Goal: Task Accomplishment & Management: Manage account settings

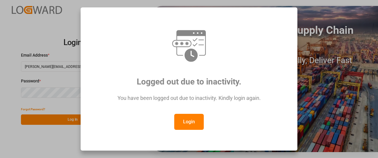
click at [186, 122] on button "Login" at bounding box center [189, 121] width 30 height 16
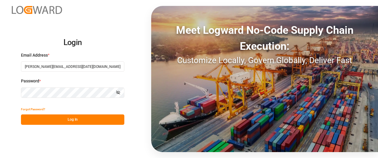
click at [41, 119] on button "Log In" at bounding box center [72, 119] width 103 height 10
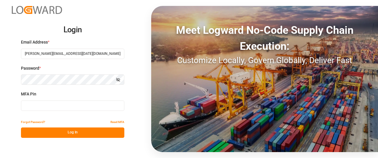
click at [41, 105] on input at bounding box center [72, 105] width 103 height 10
click at [63, 107] on input at bounding box center [72, 105] width 103 height 10
type input "082226"
click at [80, 134] on button "Log In" at bounding box center [72, 132] width 103 height 10
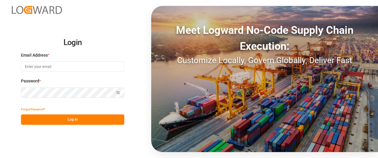
type input "Marie-Noel.wanji@int.jamindustries.com"
click at [39, 120] on button "Log In" at bounding box center [72, 119] width 103 height 10
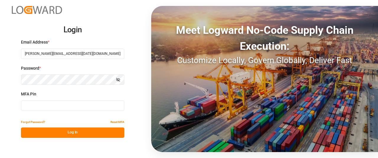
click at [38, 102] on input at bounding box center [72, 105] width 103 height 10
type input "0"
type input "981168"
click at [60, 133] on button "Log In" at bounding box center [72, 132] width 103 height 10
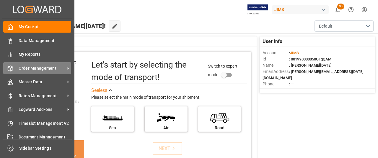
click at [54, 68] on span "Order Management" at bounding box center [42, 68] width 47 height 6
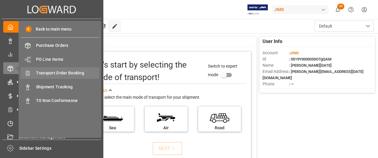
click at [52, 74] on span "Transport Order Booking" at bounding box center [68, 73] width 64 height 6
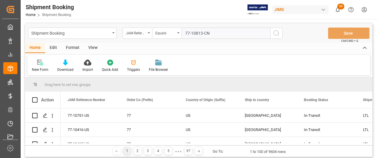
drag, startPoint x: 209, startPoint y: 33, endPoint x: 185, endPoint y: 33, distance: 24.5
click at [185, 33] on input "77-10813-CN" at bounding box center [226, 32] width 89 height 11
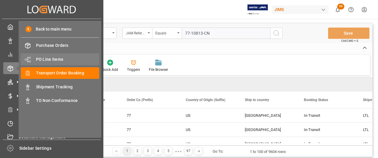
type input "77-10813-CN"
click at [50, 59] on span "PO Line Items" at bounding box center [68, 59] width 64 height 6
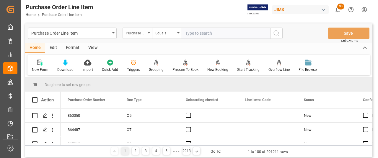
click at [147, 32] on div "Purchase Order Number" at bounding box center [138, 32] width 30 height 11
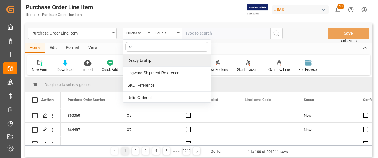
type input "ref"
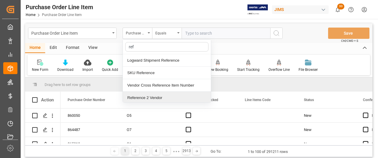
click at [131, 98] on div "Reference 2 Vendor" at bounding box center [167, 97] width 88 height 12
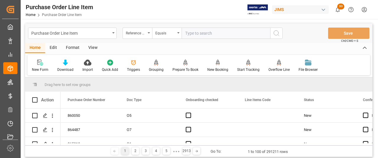
paste input "77-10813-CN"
type input "77-10813-CN"
click at [280, 33] on button "search button" at bounding box center [276, 32] width 12 height 11
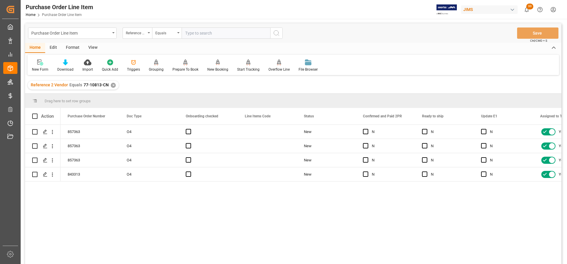
click at [93, 46] on div "View" at bounding box center [93, 48] width 18 height 10
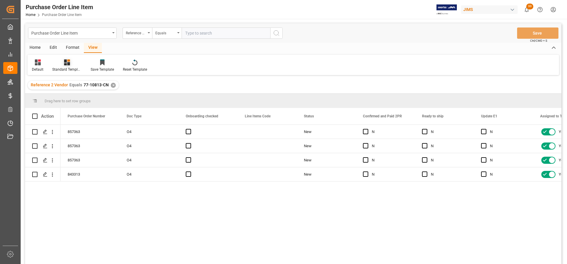
click at [68, 66] on div "Standard Templates" at bounding box center [67, 65] width 38 height 13
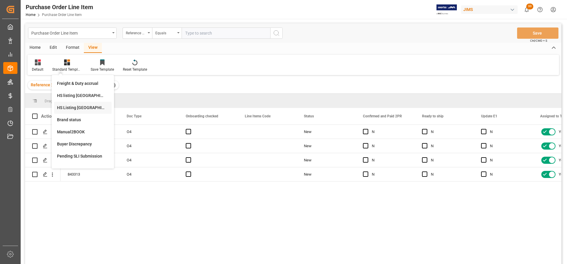
click at [77, 106] on div "HS Listing CANADA" at bounding box center [83, 108] width 52 height 6
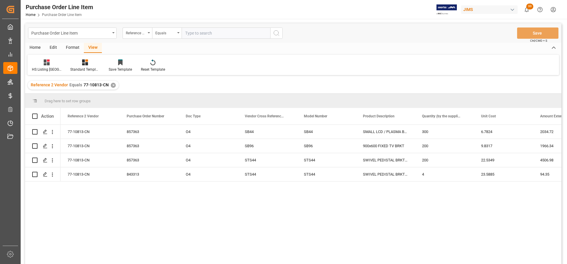
click at [36, 46] on div "Home" at bounding box center [35, 48] width 20 height 10
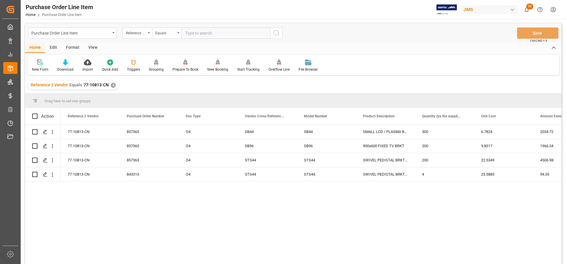
click at [66, 64] on icon at bounding box center [65, 62] width 5 height 6
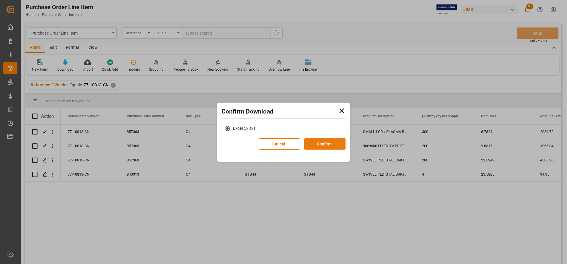
click at [323, 145] on button "Confirm" at bounding box center [324, 143] width 41 height 11
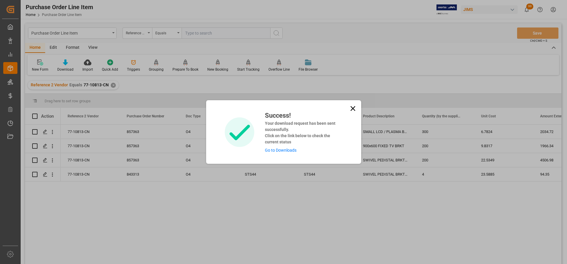
click at [277, 151] on link "Go to Downloads" at bounding box center [281, 150] width 32 height 5
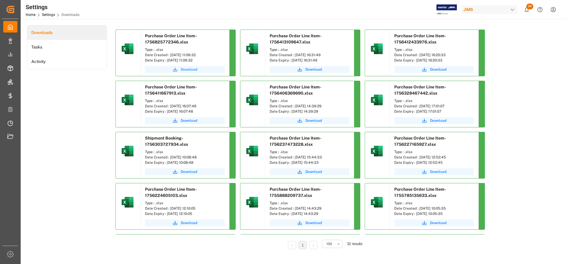
click at [191, 67] on span "Download" at bounding box center [189, 69] width 17 height 5
click at [191, 69] on span "Download" at bounding box center [189, 69] width 17 height 5
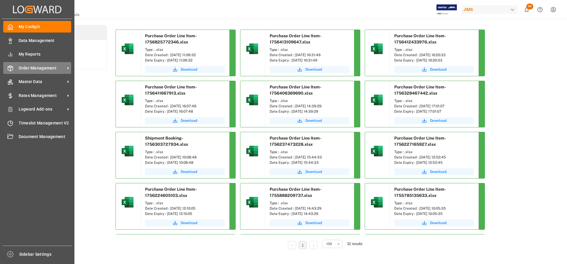
click at [31, 66] on span "Order Management" at bounding box center [42, 68] width 47 height 6
click at [63, 68] on span "Order Management" at bounding box center [42, 68] width 47 height 6
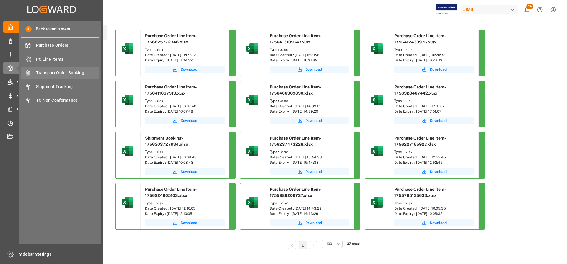
click at [70, 72] on span "Transport Order Booking" at bounding box center [68, 73] width 64 height 6
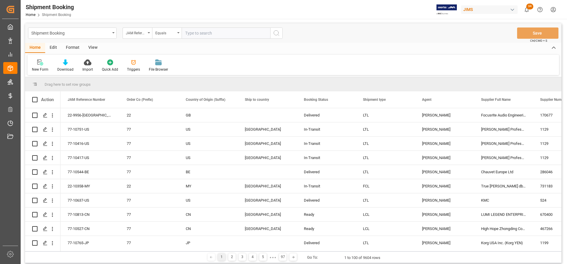
click at [199, 35] on input "text" at bounding box center [226, 32] width 89 height 11
type input "77-10800-US"
click at [275, 35] on icon "search button" at bounding box center [276, 33] width 7 height 7
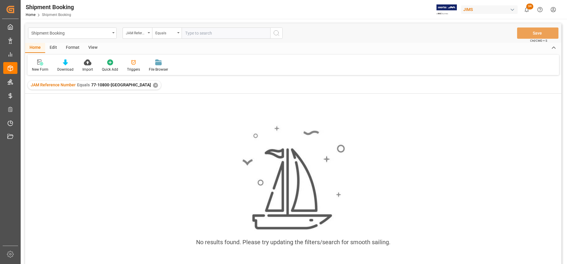
click at [199, 34] on input "text" at bounding box center [226, 32] width 89 height 11
click at [153, 83] on div "✕" at bounding box center [155, 85] width 5 height 5
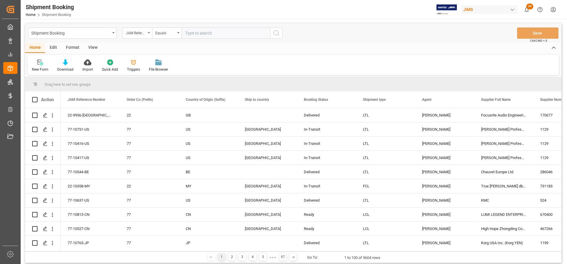
click at [184, 32] on input "text" at bounding box center [226, 32] width 89 height 11
paste input "77-10800-US"
type input "77-10800-US"
click at [274, 33] on icon "search button" at bounding box center [276, 33] width 7 height 7
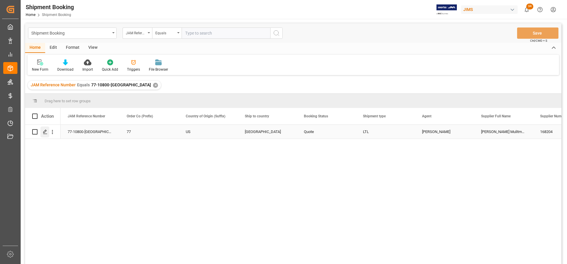
click at [45, 136] on div "Press SPACE to select this row." at bounding box center [44, 131] width 9 height 11
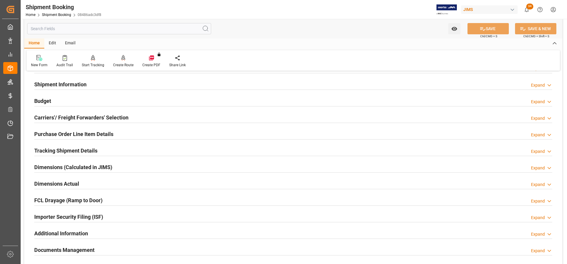
scroll to position [30, 0]
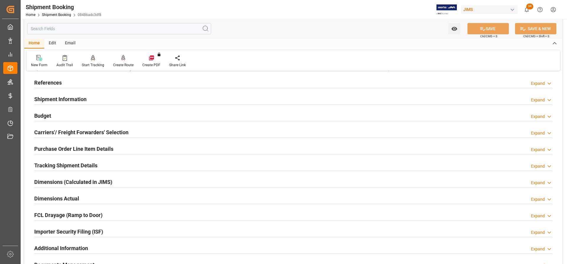
click at [48, 83] on h2 "References" at bounding box center [47, 83] width 27 height 8
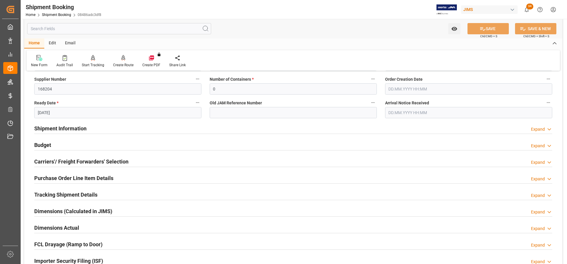
scroll to position [121, 0]
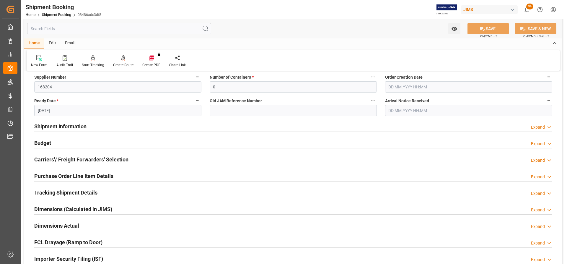
click at [85, 157] on h2 "Carriers'/ Freight Forwarders' Selection" at bounding box center [81, 159] width 94 height 8
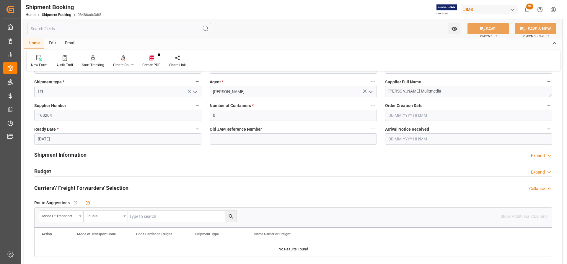
scroll to position [118, 0]
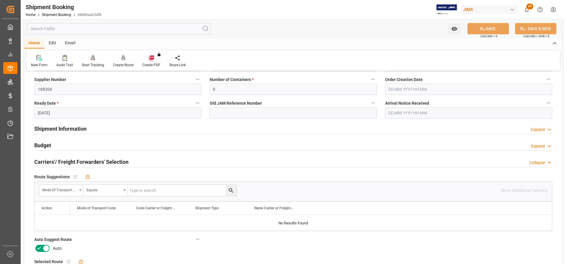
click at [47, 145] on h2 "Budget" at bounding box center [42, 145] width 17 height 8
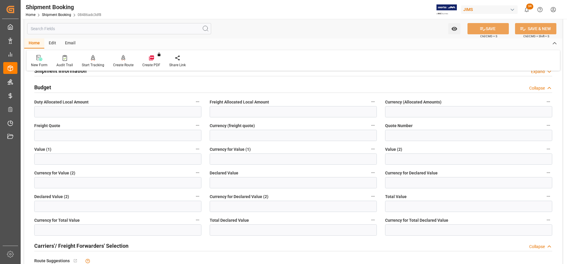
scroll to position [177, 0]
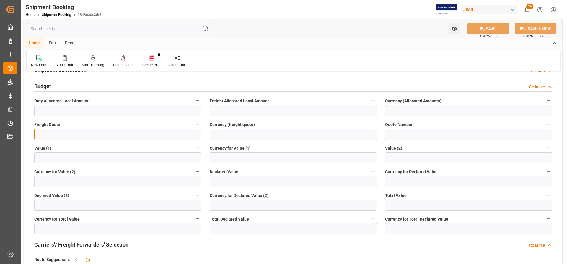
paste input "1407.28"
type input "1407.28"
click at [238, 133] on input at bounding box center [293, 134] width 167 height 11
type input "USD"
click at [378, 27] on button "SAVE" at bounding box center [488, 28] width 41 height 11
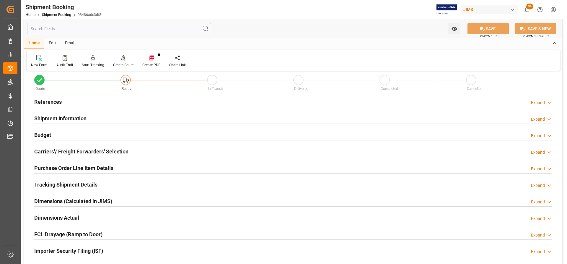
scroll to position [0, 0]
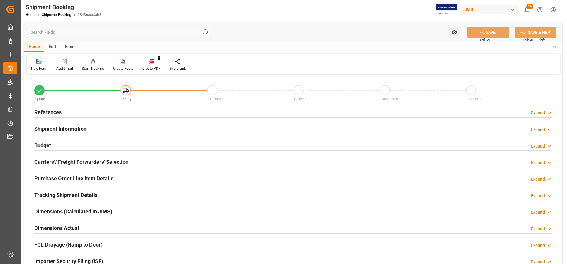
click at [46, 111] on h2 "References" at bounding box center [47, 112] width 27 height 8
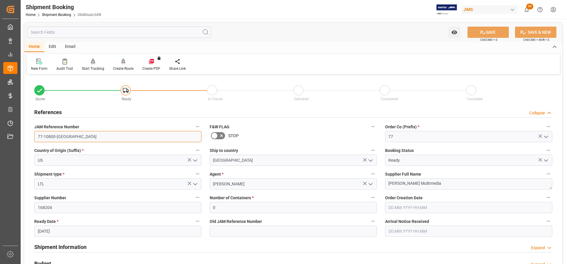
drag, startPoint x: 68, startPoint y: 139, endPoint x: 35, endPoint y: 134, distance: 33.7
click at [35, 134] on input "77-10800-US" at bounding box center [117, 136] width 167 height 11
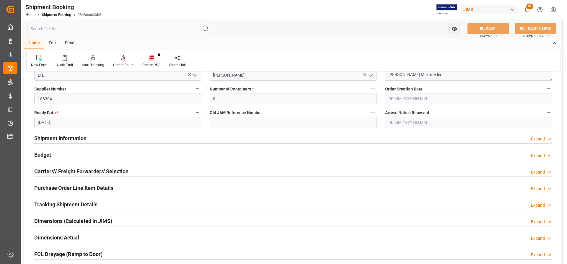
scroll to position [118, 0]
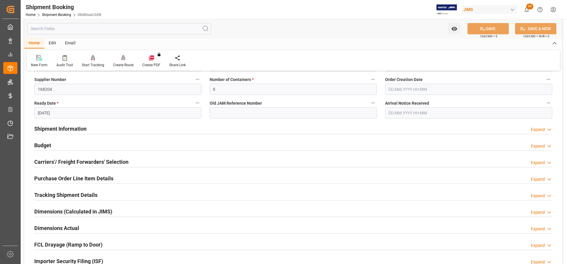
click at [50, 144] on h2 "Budget" at bounding box center [42, 145] width 17 height 8
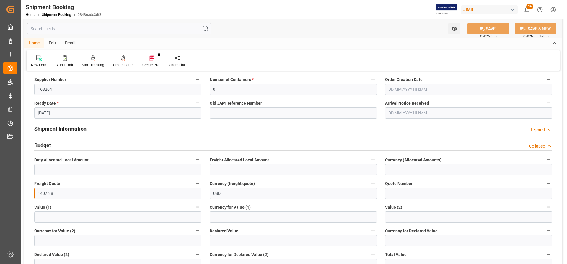
drag, startPoint x: 57, startPoint y: 192, endPoint x: 27, endPoint y: 189, distance: 29.7
click at [27, 157] on div "Quote Ready In-Transit Delivered Completed Cancelled References Collapse JAM Re…" at bounding box center [293, 212] width 538 height 509
paste input "079.26"
type input "1079.26"
click at [378, 27] on button "SAVE" at bounding box center [488, 28] width 41 height 11
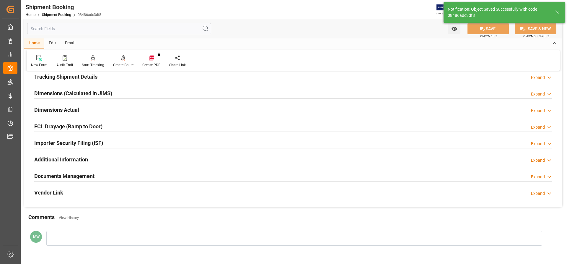
scroll to position [0, 0]
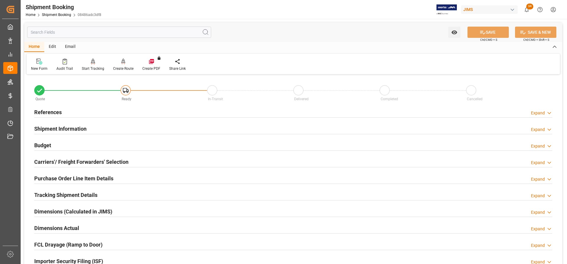
click at [43, 112] on h2 "References" at bounding box center [47, 112] width 27 height 8
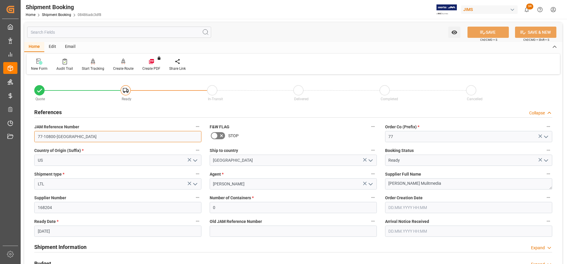
drag, startPoint x: 67, startPoint y: 137, endPoint x: 35, endPoint y: 134, distance: 32.3
click at [35, 134] on input "77-10800-US" at bounding box center [117, 136] width 167 height 11
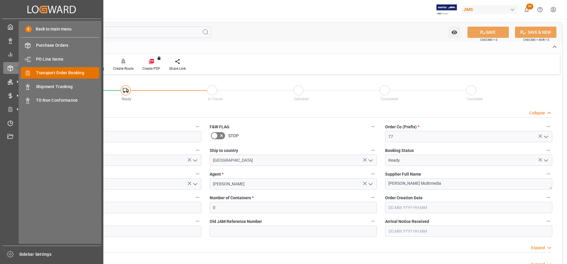
click at [58, 72] on span "Transport Order Booking" at bounding box center [68, 73] width 64 height 6
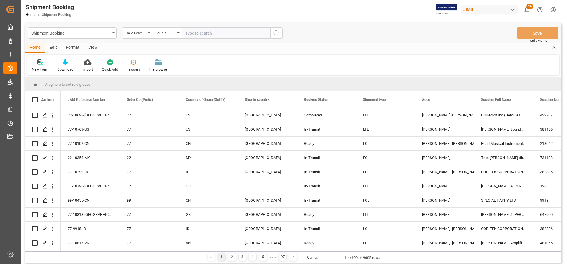
click at [199, 36] on input "text" at bounding box center [226, 32] width 89 height 11
type input "77-10813-CN"
click at [275, 33] on icon "search button" at bounding box center [276, 33] width 7 height 7
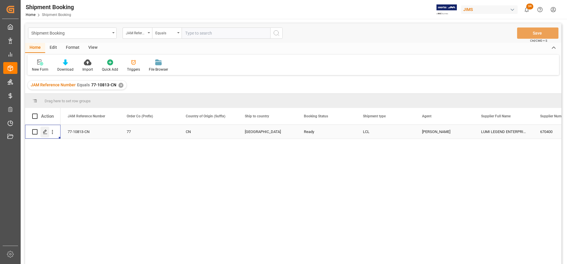
click at [48, 133] on div "Press SPACE to select this row." at bounding box center [44, 131] width 9 height 11
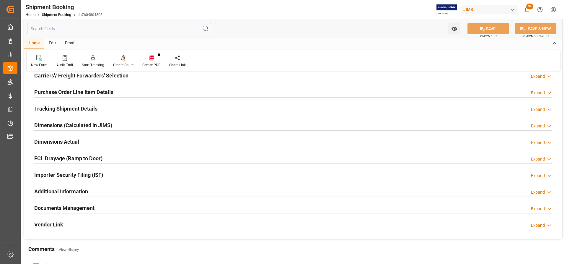
scroll to position [118, 0]
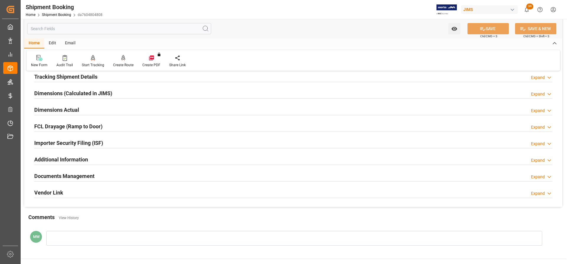
drag, startPoint x: 62, startPoint y: 175, endPoint x: 66, endPoint y: 176, distance: 3.3
click at [62, 157] on h2 "Documents Management" at bounding box center [64, 176] width 60 height 8
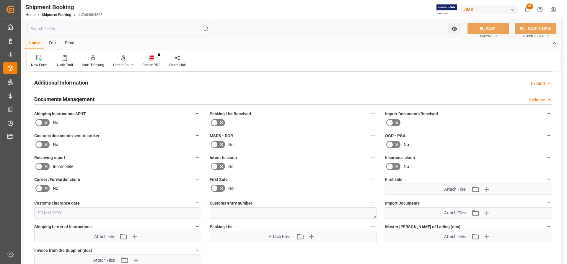
scroll to position [236, 0]
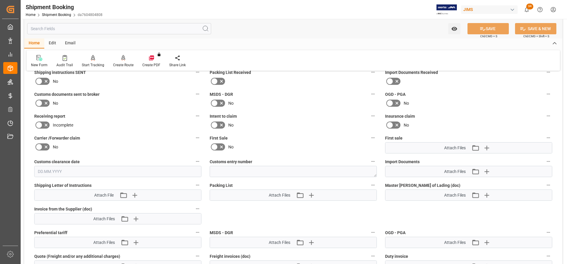
click at [38, 104] on icon at bounding box center [38, 103] width 7 height 7
click at [0, 0] on input "checkbox" at bounding box center [0, 0] width 0 height 0
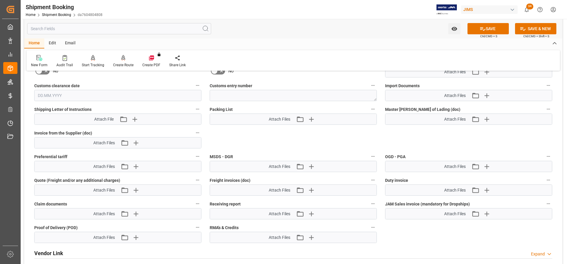
scroll to position [325, 0]
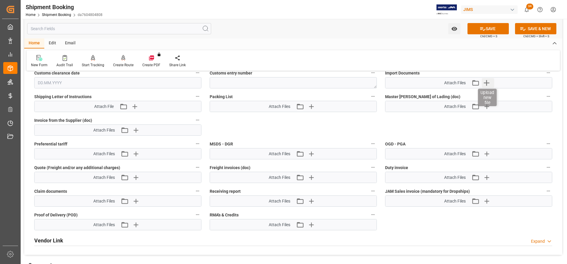
click at [378, 80] on icon "button" at bounding box center [486, 82] width 9 height 9
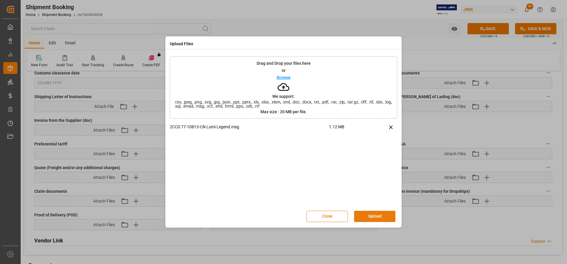
click at [374, 157] on button "Upload" at bounding box center [374, 216] width 41 height 11
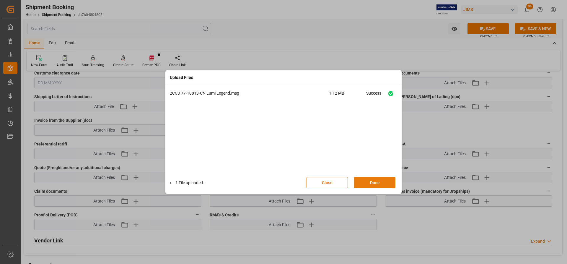
click at [373, 157] on button "Done" at bounding box center [374, 182] width 41 height 11
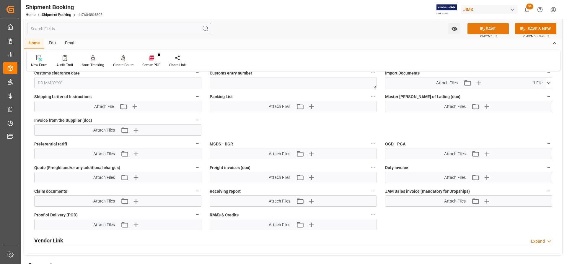
click at [378, 30] on button "SAVE" at bounding box center [488, 28] width 41 height 11
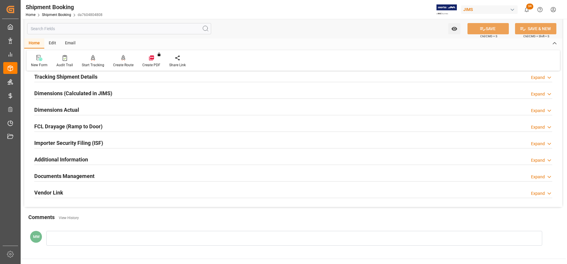
click at [79, 177] on h2 "Documents Management" at bounding box center [64, 176] width 60 height 8
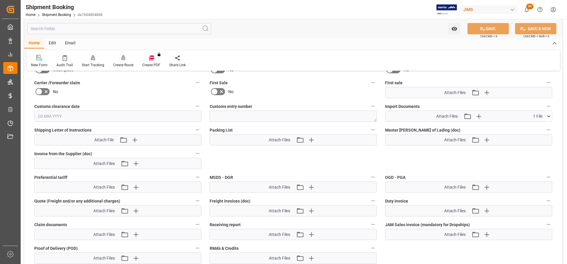
scroll to position [296, 0]
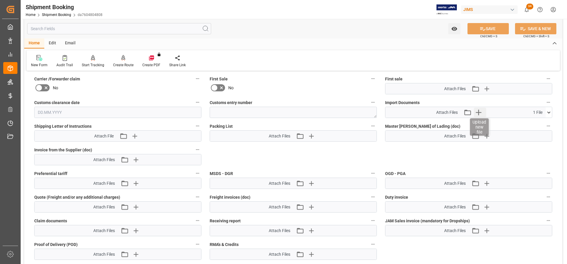
click at [480, 111] on icon "button" at bounding box center [478, 112] width 9 height 9
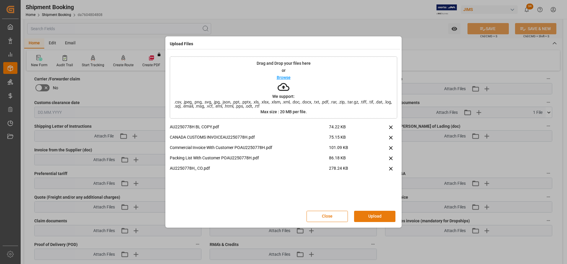
click at [376, 216] on button "Upload" at bounding box center [374, 216] width 41 height 11
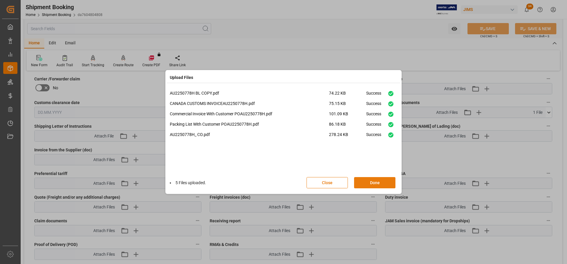
click at [376, 181] on button "Done" at bounding box center [374, 182] width 41 height 11
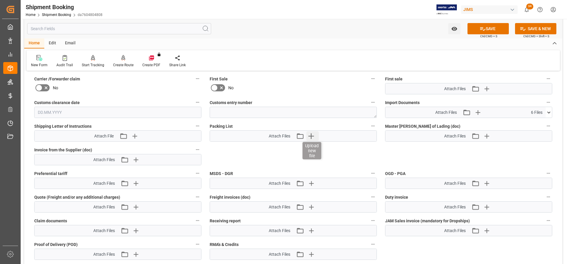
click at [315, 138] on icon "button" at bounding box center [310, 135] width 9 height 9
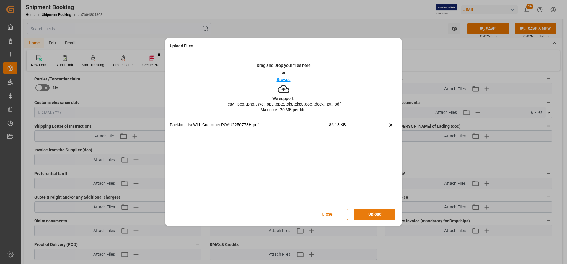
click at [373, 211] on button "Upload" at bounding box center [374, 214] width 41 height 11
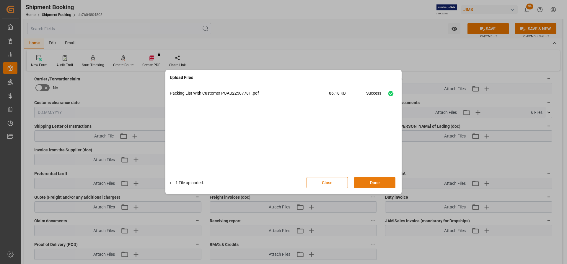
click at [367, 181] on button "Done" at bounding box center [374, 182] width 41 height 11
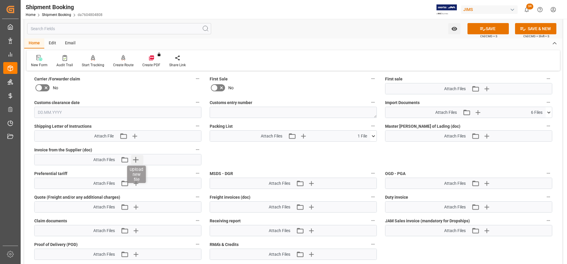
click at [138, 159] on icon "button" at bounding box center [135, 159] width 9 height 9
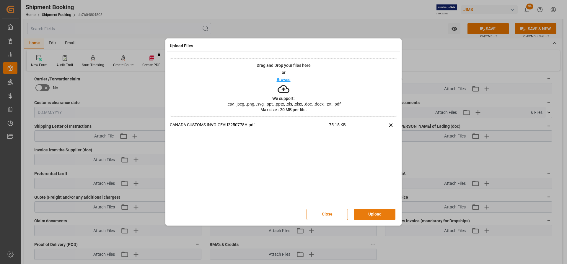
click at [383, 212] on button "Upload" at bounding box center [374, 214] width 41 height 11
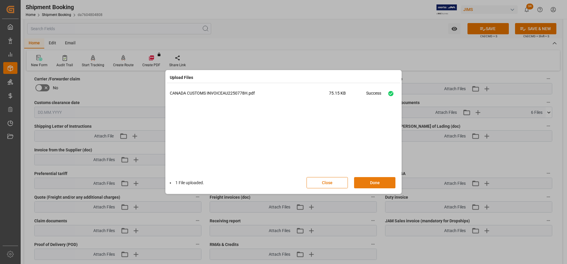
click at [367, 184] on button "Done" at bounding box center [374, 182] width 41 height 11
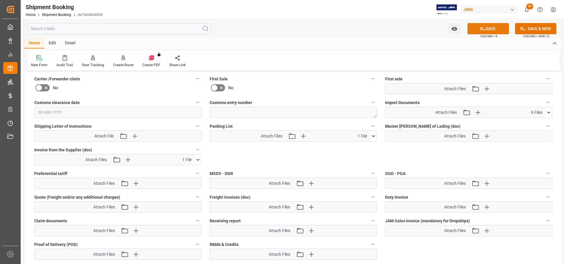
click at [495, 27] on button "SAVE" at bounding box center [488, 28] width 41 height 11
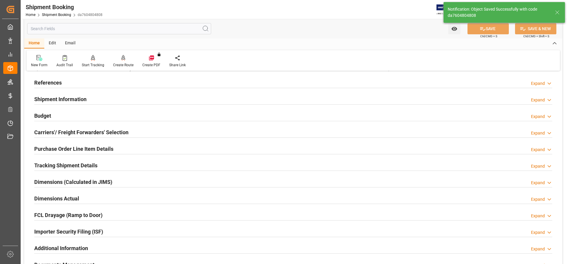
scroll to position [0, 0]
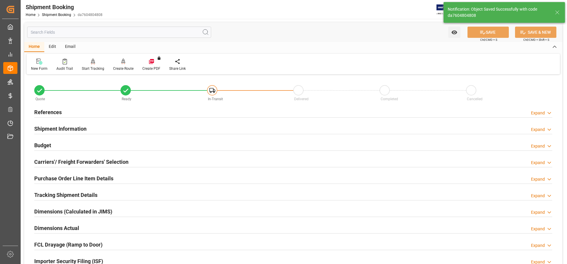
click at [43, 114] on h2 "References" at bounding box center [47, 112] width 27 height 8
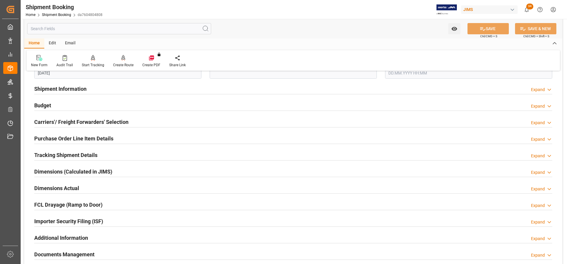
scroll to position [148, 0]
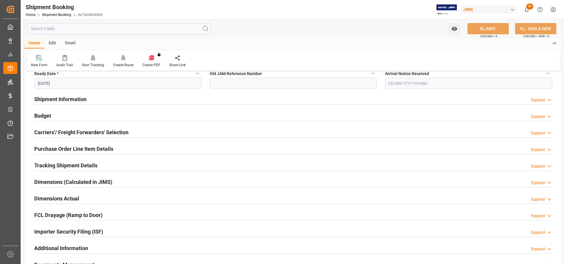
click at [65, 99] on h2 "Shipment Information" at bounding box center [60, 99] width 52 height 8
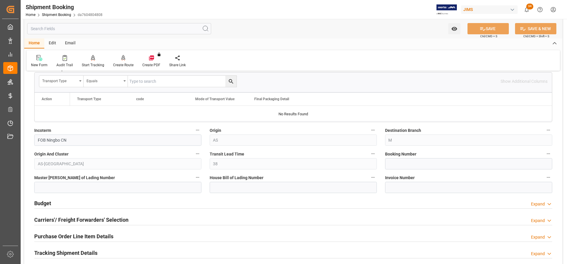
scroll to position [325, 0]
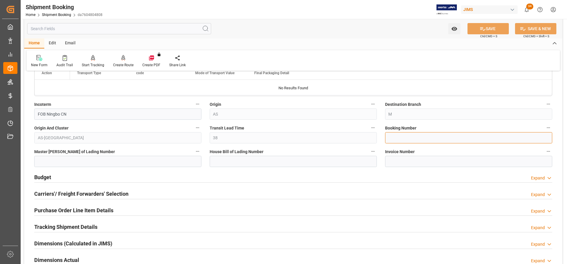
click at [389, 139] on input at bounding box center [468, 137] width 167 height 11
paste input "DMCNSY071797"
type input "DMCNSY071797"
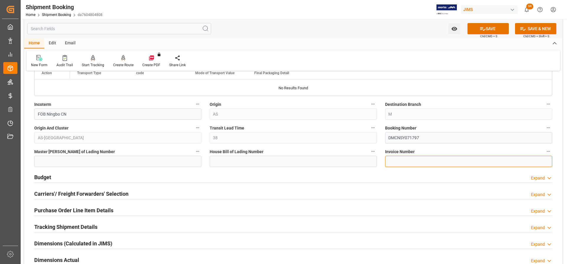
click at [405, 160] on input at bounding box center [468, 161] width 167 height 11
paste input "AU2250778H"
type input "AU2250778H"
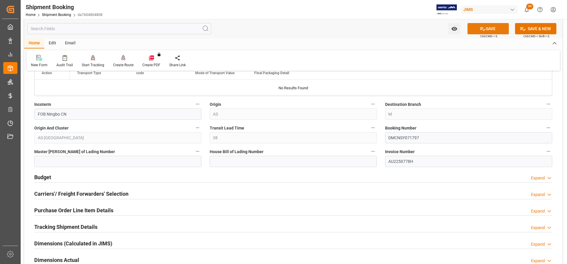
click at [499, 30] on button "SAVE" at bounding box center [488, 28] width 41 height 11
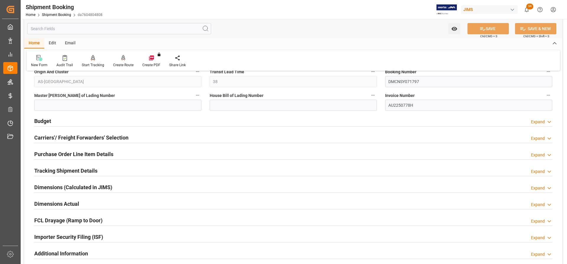
scroll to position [384, 0]
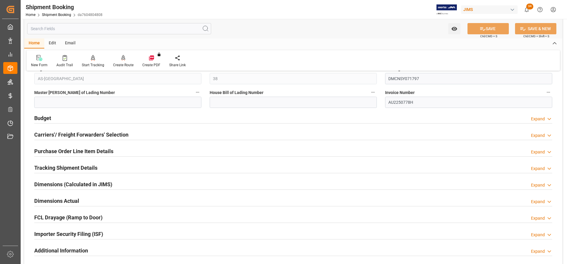
click at [58, 134] on h2 "Carriers'/ Freight Forwarders' Selection" at bounding box center [81, 135] width 94 height 8
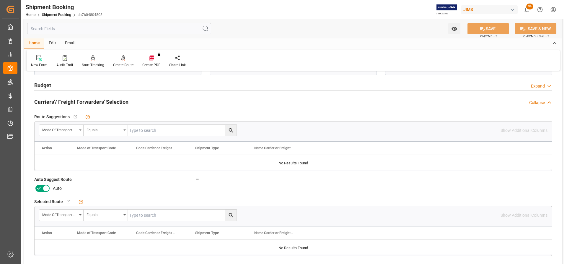
click at [44, 185] on icon at bounding box center [46, 188] width 7 height 7
click at [0, 0] on input "checkbox" at bounding box center [0, 0] width 0 height 0
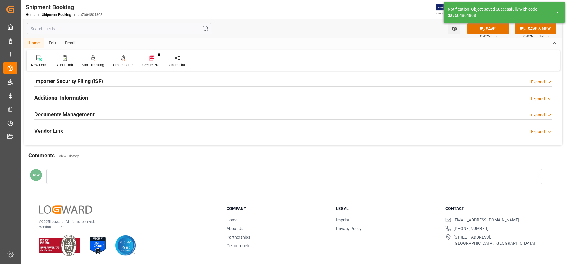
scroll to position [86, 0]
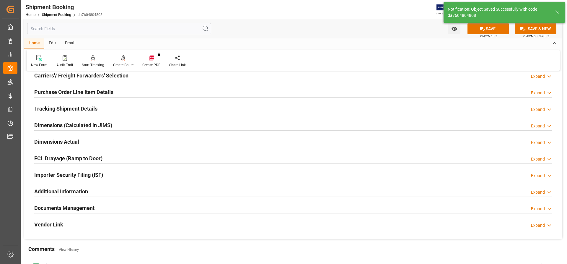
drag, startPoint x: 493, startPoint y: 30, endPoint x: 456, endPoint y: 35, distance: 36.7
click at [493, 30] on button "SAVE" at bounding box center [488, 28] width 41 height 11
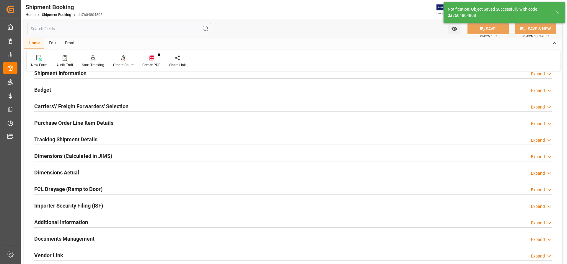
scroll to position [0, 0]
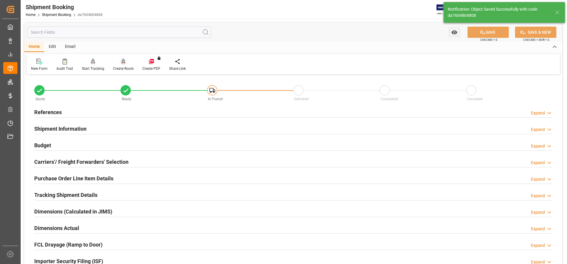
click at [118, 65] on div "Create Route" at bounding box center [123, 64] width 29 height 13
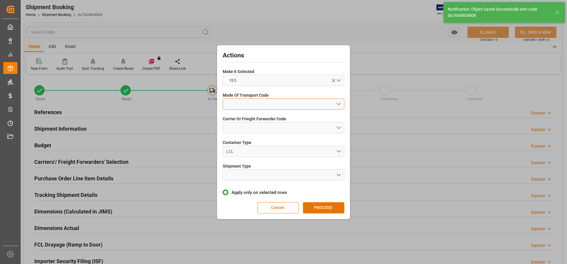
click at [337, 102] on button "open menu" at bounding box center [284, 103] width 122 height 11
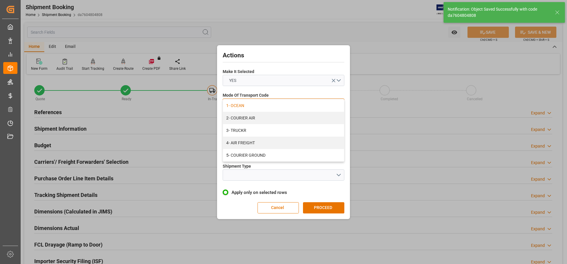
click at [239, 108] on div "1- OCEAN" at bounding box center [283, 105] width 121 height 12
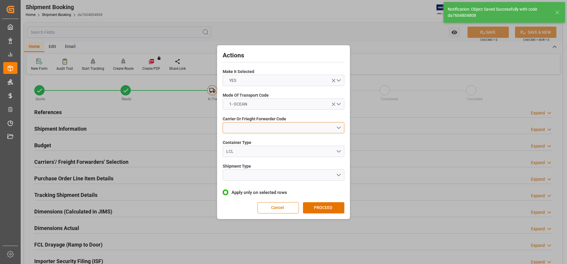
click at [236, 128] on button "open menu" at bounding box center [284, 127] width 122 height 11
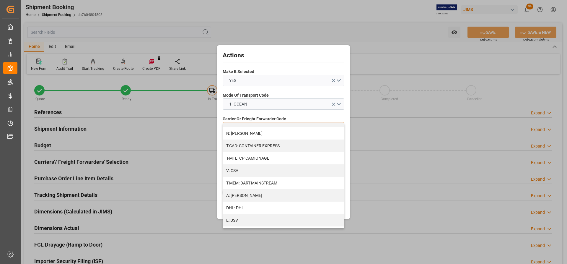
scroll to position [59, 0]
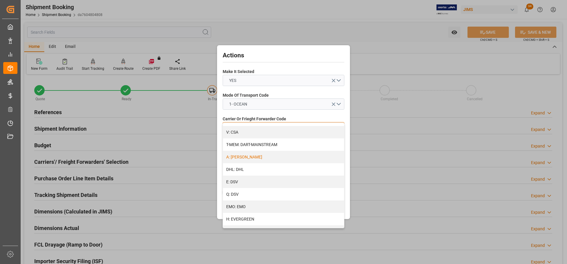
click at [247, 161] on div "A: DELMAR" at bounding box center [283, 157] width 121 height 12
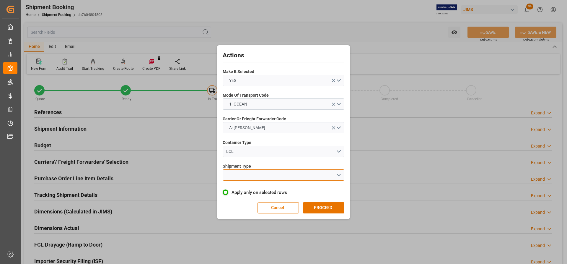
click at [252, 176] on button "open menu" at bounding box center [284, 174] width 122 height 11
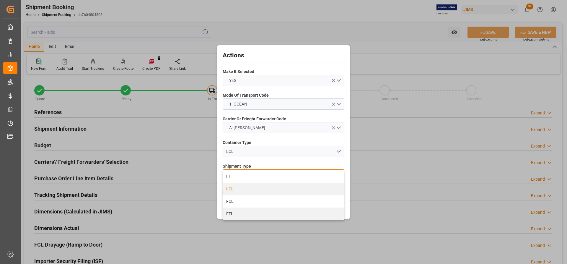
click at [234, 187] on div "LCL" at bounding box center [283, 189] width 121 height 12
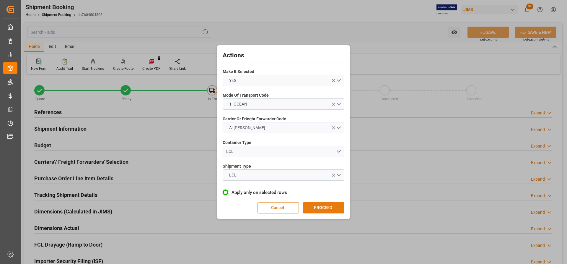
click at [319, 210] on button "PROCEED" at bounding box center [323, 207] width 41 height 11
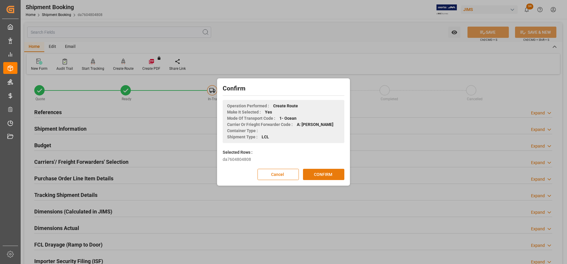
click at [322, 173] on button "CONFIRM" at bounding box center [323, 174] width 41 height 11
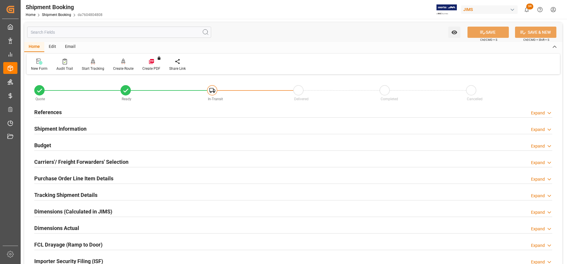
click at [72, 159] on h2 "Carriers'/ Freight Forwarders' Selection" at bounding box center [81, 162] width 94 height 8
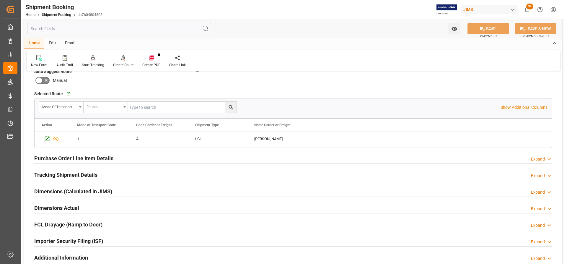
scroll to position [177, 0]
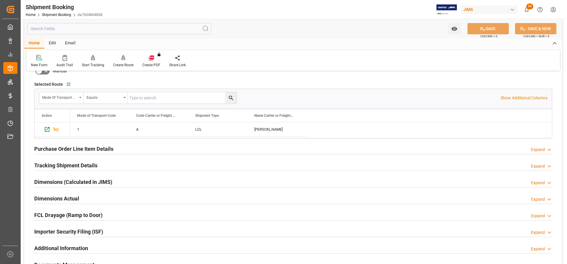
click at [57, 149] on h2 "Purchase Order Line Item Details" at bounding box center [73, 149] width 79 height 8
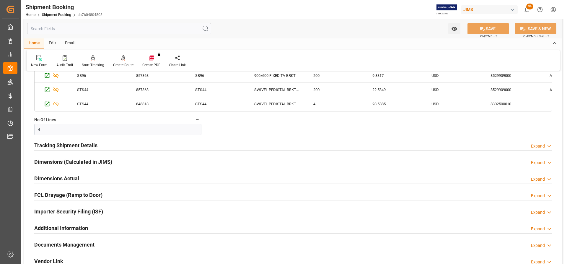
scroll to position [325, 0]
click at [61, 144] on h2 "Tracking Shipment Details" at bounding box center [65, 145] width 63 height 8
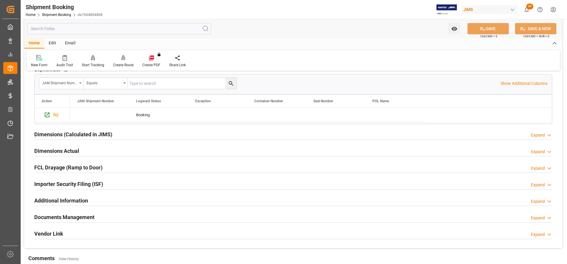
scroll to position [414, 0]
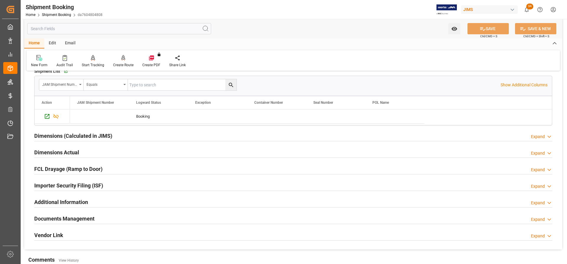
click at [49, 135] on h2 "Dimensions (Calculated in JIMS)" at bounding box center [73, 136] width 78 height 8
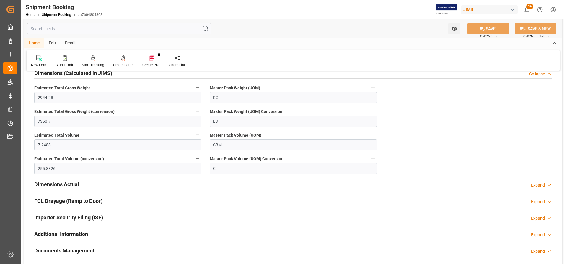
scroll to position [502, 0]
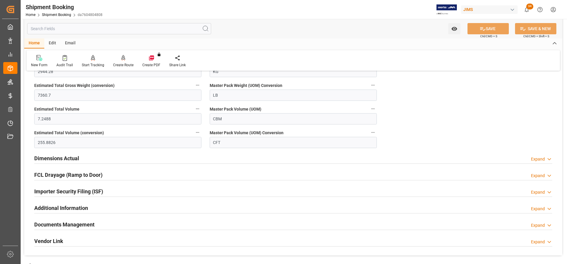
click at [40, 156] on h2 "Dimensions Actual" at bounding box center [56, 158] width 45 height 8
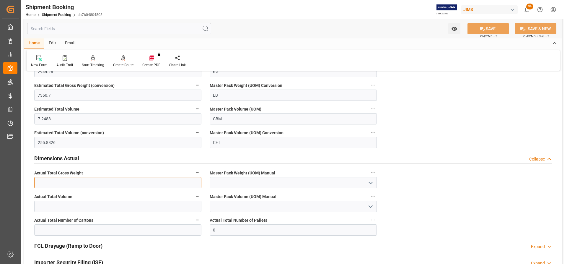
click at [53, 184] on input "text" at bounding box center [117, 182] width 167 height 11
click at [75, 232] on input "text" at bounding box center [117, 229] width 167 height 11
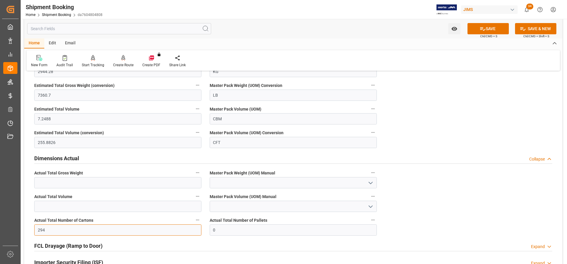
type input "294"
click at [218, 230] on input "0" at bounding box center [293, 229] width 167 height 11
click at [48, 183] on input "text" at bounding box center [117, 182] width 167 height 11
type input "2944"
click at [372, 179] on icon "open menu" at bounding box center [370, 182] width 7 height 7
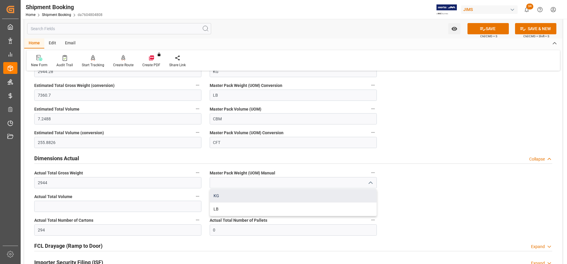
click at [217, 196] on div "KG" at bounding box center [293, 195] width 167 height 13
type input "KG"
click at [37, 206] on input "text" at bounding box center [117, 206] width 167 height 11
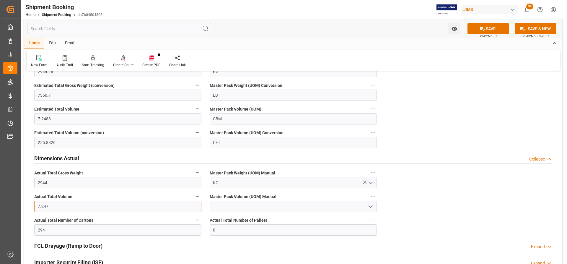
type input "7.247"
click at [369, 206] on polyline "open menu" at bounding box center [371, 207] width 4 height 2
click at [228, 218] on div "CBM" at bounding box center [293, 219] width 167 height 13
type input "CBM"
click at [497, 28] on button "SAVE" at bounding box center [488, 28] width 41 height 11
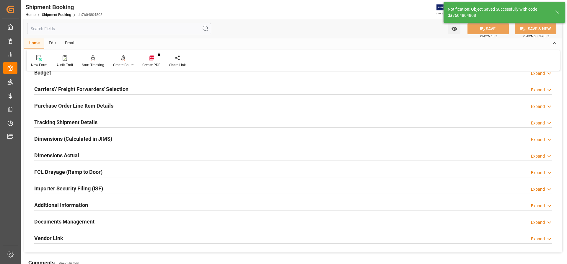
scroll to position [65, 0]
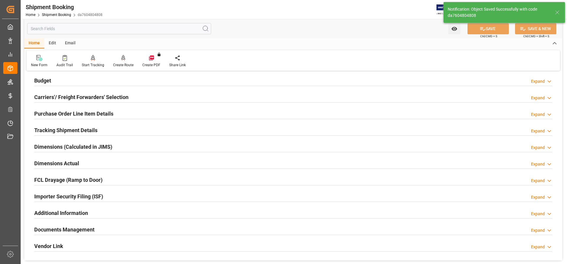
click at [50, 164] on h2 "Dimensions Actual" at bounding box center [56, 163] width 45 height 8
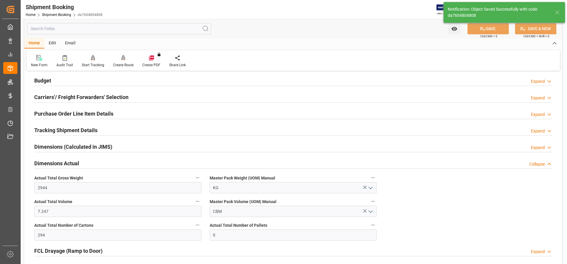
click at [57, 129] on h2 "Tracking Shipment Details" at bounding box center [65, 130] width 63 height 8
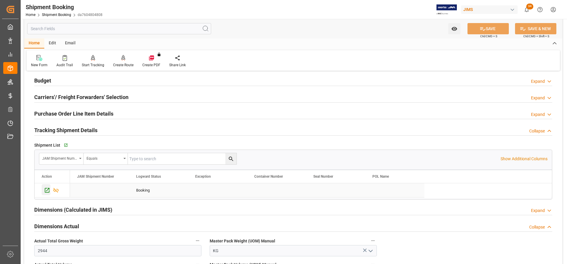
click at [46, 191] on icon "Press SPACE to select this row." at bounding box center [47, 190] width 6 height 6
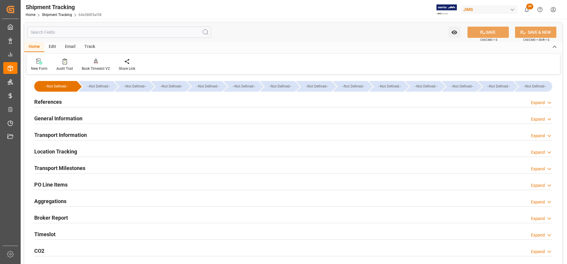
drag, startPoint x: 44, startPoint y: 100, endPoint x: 45, endPoint y: 104, distance: 3.7
click at [44, 100] on h2 "References" at bounding box center [47, 102] width 27 height 8
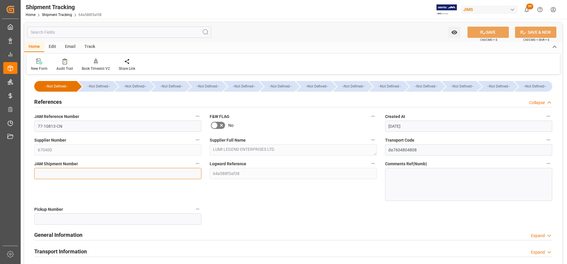
click at [42, 175] on input at bounding box center [117, 173] width 167 height 11
paste input "72820"
type input "72820"
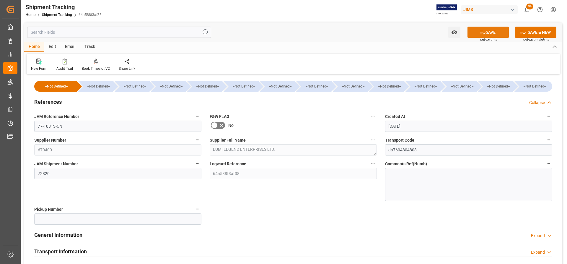
click at [492, 35] on button "SAVE" at bounding box center [488, 32] width 41 height 11
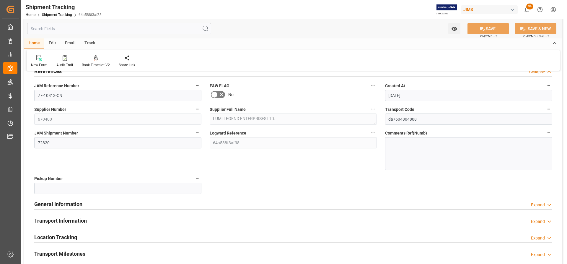
scroll to position [59, 0]
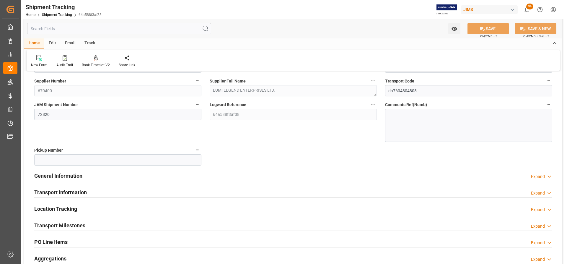
click at [49, 175] on h2 "General Information" at bounding box center [58, 176] width 48 height 8
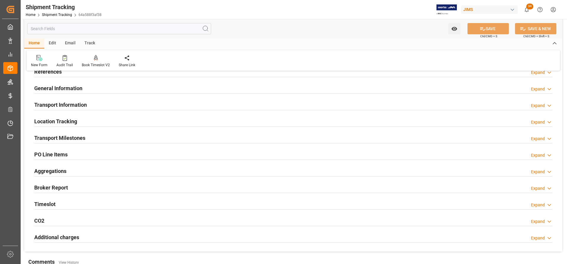
scroll to position [0, 0]
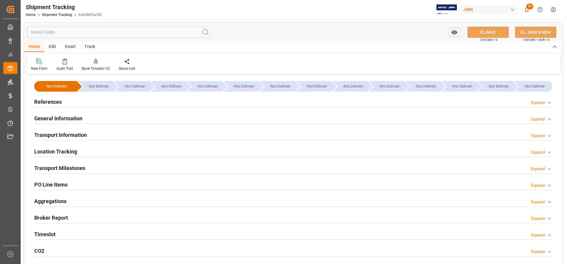
click at [57, 118] on h2 "General Information" at bounding box center [58, 118] width 48 height 8
click at [46, 98] on h2 "References" at bounding box center [47, 102] width 27 height 8
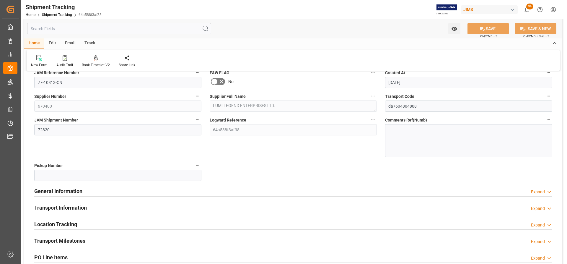
scroll to position [59, 0]
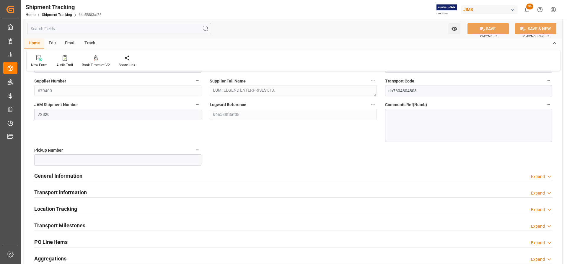
click at [52, 175] on h2 "General Information" at bounding box center [58, 176] width 48 height 8
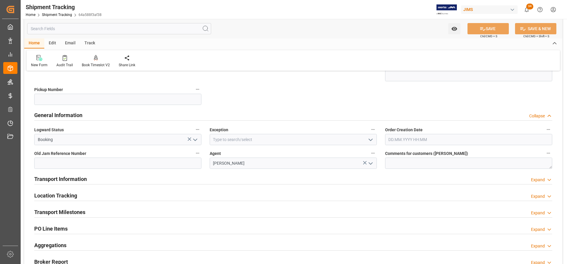
scroll to position [177, 0]
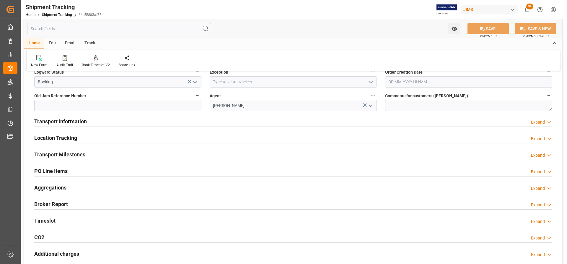
click at [41, 123] on h2 "Transport Information" at bounding box center [60, 121] width 53 height 8
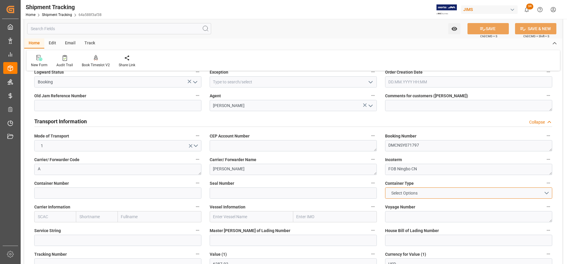
click at [449, 194] on button "Select Options" at bounding box center [468, 192] width 167 height 11
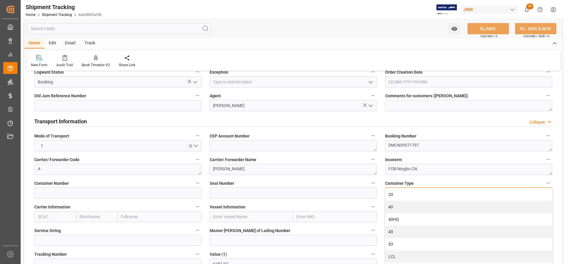
drag, startPoint x: 404, startPoint y: 257, endPoint x: 394, endPoint y: 256, distance: 10.4
click at [404, 258] on div "LCL" at bounding box center [469, 256] width 167 height 12
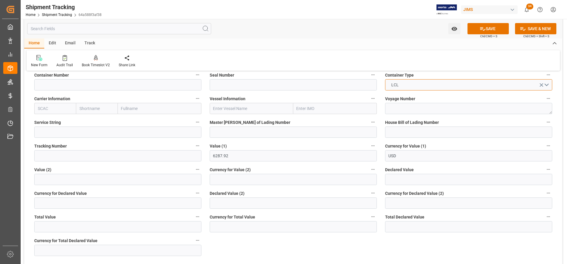
scroll to position [296, 0]
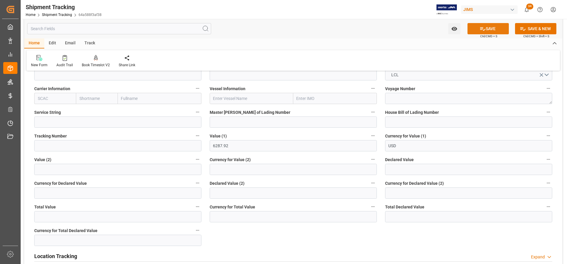
click at [493, 30] on button "SAVE" at bounding box center [488, 28] width 41 height 11
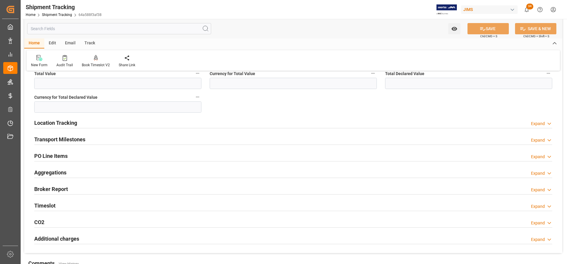
scroll to position [443, 0]
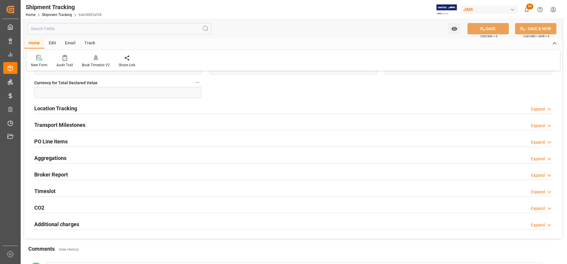
click at [62, 126] on h2 "Transport Milestones" at bounding box center [59, 125] width 51 height 8
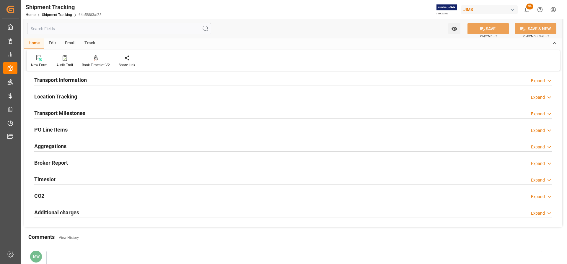
scroll to position [48, 0]
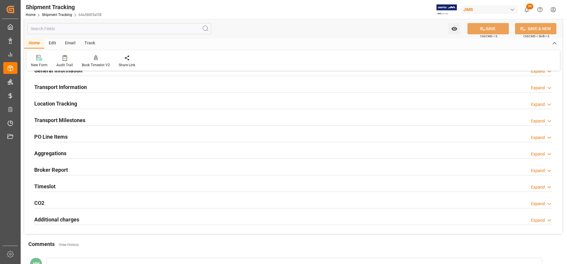
click at [57, 121] on h2 "Transport Milestones" at bounding box center [59, 120] width 51 height 8
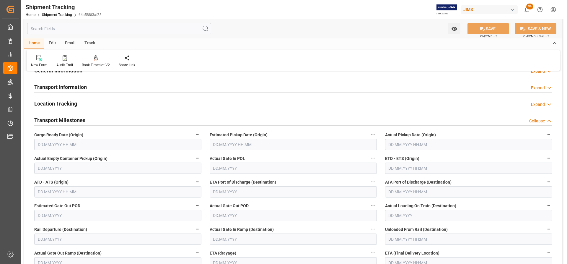
click at [76, 145] on input "text" at bounding box center [117, 144] width 167 height 11
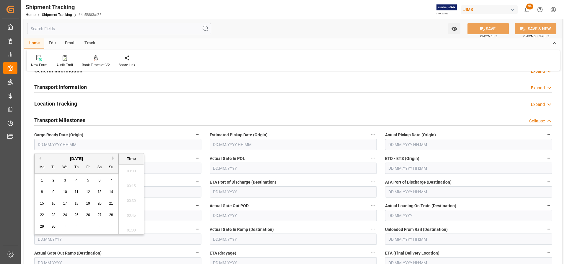
scroll to position [667, 0]
click at [40, 157] on button "Previous Month" at bounding box center [40, 158] width 4 height 4
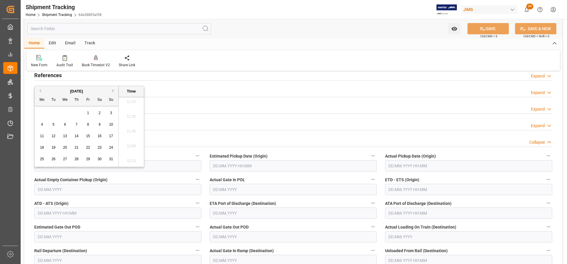
scroll to position [0, 0]
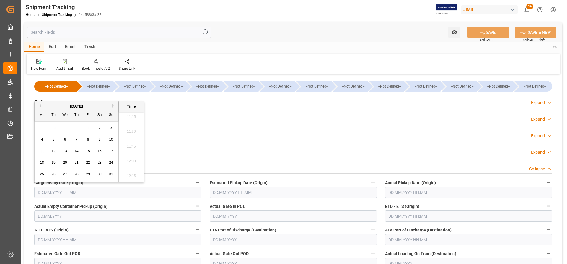
drag, startPoint x: 204, startPoint y: 112, endPoint x: 179, endPoint y: 118, distance: 24.9
click at [204, 112] on div "General Information Expand" at bounding box center [293, 118] width 527 height 17
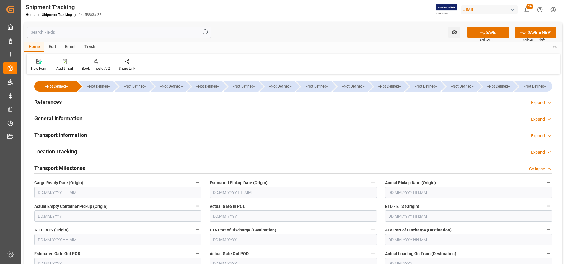
click at [46, 103] on h2 "References" at bounding box center [47, 102] width 27 height 8
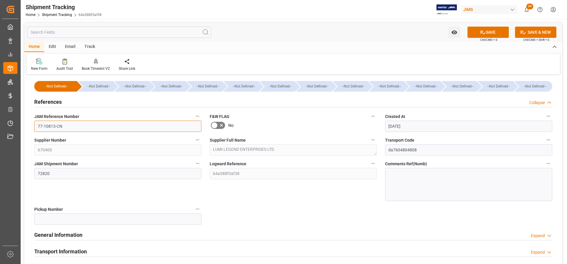
drag, startPoint x: 67, startPoint y: 128, endPoint x: 32, endPoint y: 128, distance: 35.5
click at [32, 128] on div "JAM Reference Number 77-10813-CN" at bounding box center [118, 122] width 176 height 24
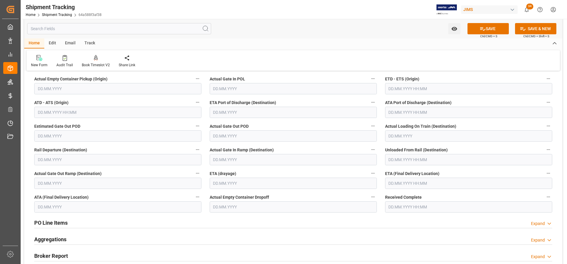
scroll to position [266, 0]
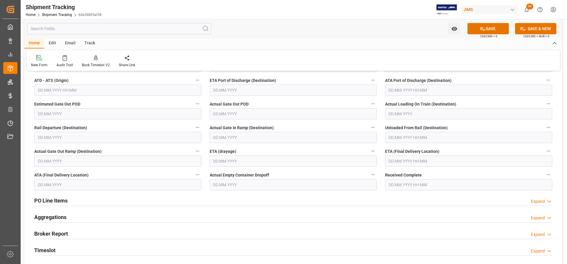
click at [411, 161] on input "text" at bounding box center [468, 160] width 167 height 11
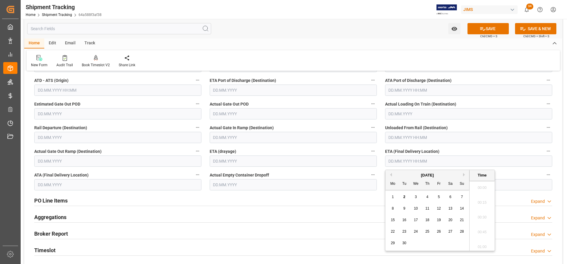
scroll to position [667, 0]
click at [405, 243] on span "30" at bounding box center [404, 243] width 4 height 4
type input "30.09.2025 00:00"
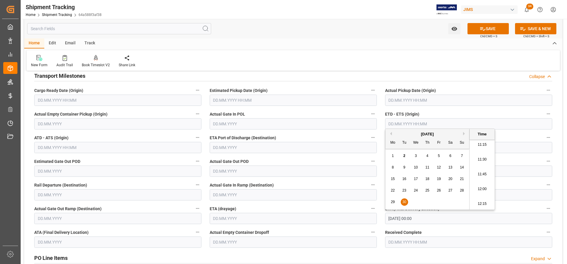
scroll to position [207, 0]
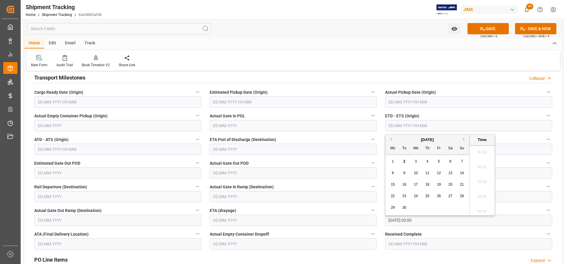
click at [391, 124] on input "text" at bounding box center [468, 125] width 167 height 11
click at [391, 139] on button "Previous Month" at bounding box center [391, 139] width 4 height 4
click at [450, 206] on span "30" at bounding box center [451, 207] width 4 height 4
type input "30.08.2025 00:00"
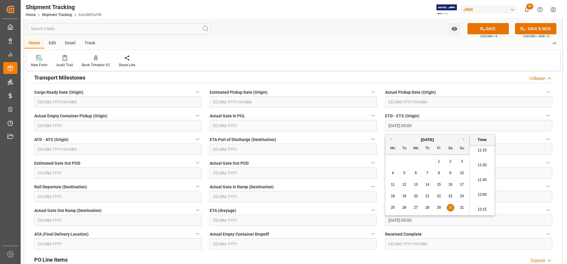
click at [400, 101] on input "text" at bounding box center [468, 101] width 167 height 11
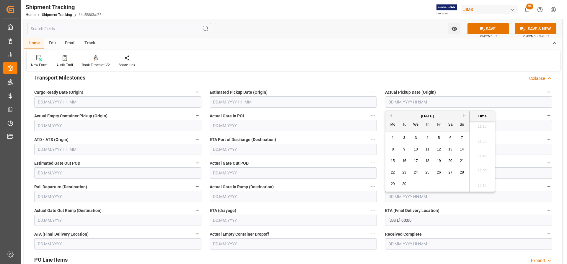
click at [391, 114] on button "Previous Month" at bounding box center [391, 116] width 4 height 4
click at [428, 184] on span "28" at bounding box center [428, 184] width 4 height 4
type input "28.08.2025 00:00"
click at [53, 148] on input "text" at bounding box center [117, 149] width 167 height 11
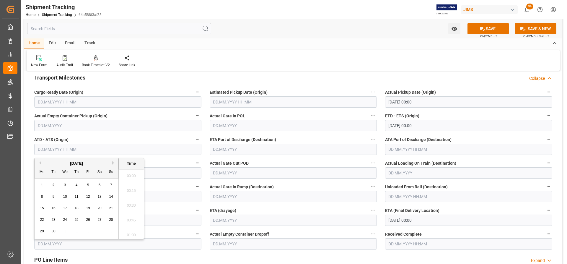
scroll to position [682, 0]
click at [40, 161] on div "September 2025" at bounding box center [77, 163] width 84 height 6
click at [40, 162] on button "Previous Month" at bounding box center [40, 163] width 4 height 4
click at [103, 231] on div "30" at bounding box center [99, 231] width 7 height 7
type input "30.08.2025 00:00"
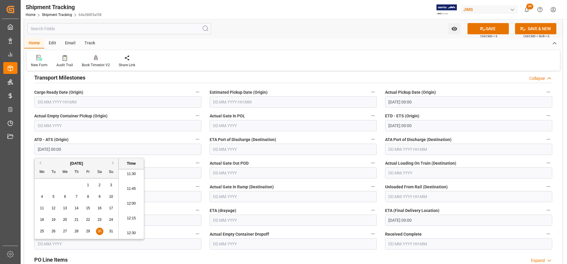
click at [280, 175] on input "text" at bounding box center [293, 172] width 167 height 11
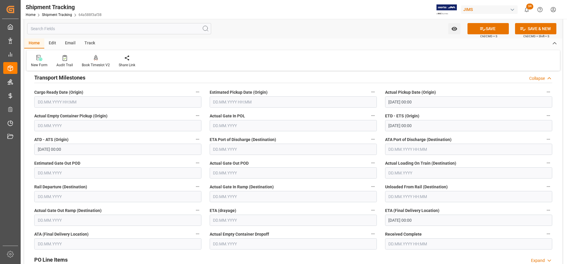
click at [361, 76] on div "Transport Milestones Collapse" at bounding box center [293, 77] width 518 height 11
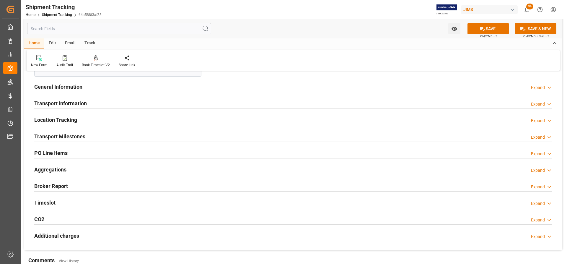
scroll to position [148, 0]
click at [66, 136] on h2 "Transport Milestones" at bounding box center [59, 137] width 51 height 8
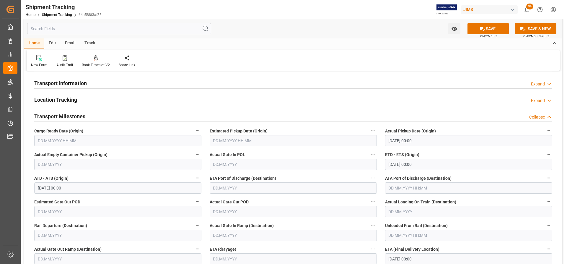
scroll to position [177, 0]
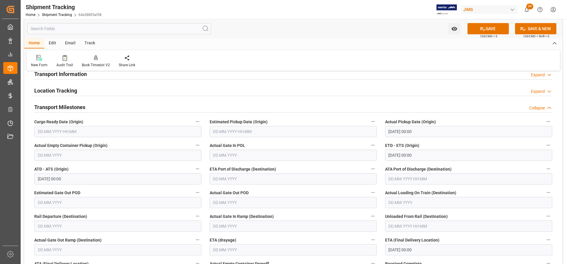
click at [71, 131] on input "text" at bounding box center [117, 131] width 167 height 11
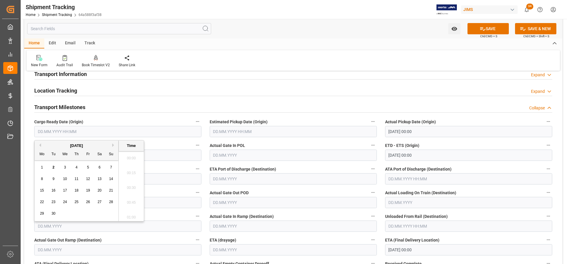
scroll to position [682, 0]
click at [38, 144] on button "Previous Month" at bounding box center [40, 145] width 4 height 4
click at [89, 215] on span "29" at bounding box center [88, 213] width 4 height 4
type input "29.08.2025 00:00"
click at [420, 130] on input "28.08.2025 00:00" at bounding box center [468, 131] width 167 height 11
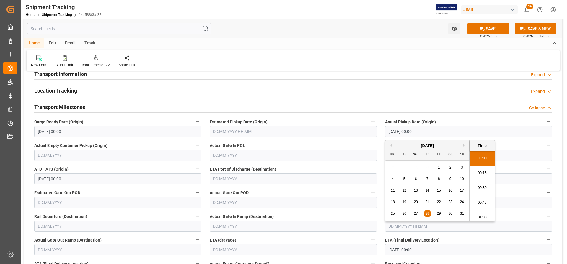
click at [443, 214] on div "29" at bounding box center [439, 213] width 7 height 7
type input "29.08.2025 00:00"
click at [330, 194] on label "Actual Gate Out POD" at bounding box center [293, 193] width 167 height 8
click at [369, 194] on button "Actual Gate Out POD" at bounding box center [373, 193] width 8 height 8
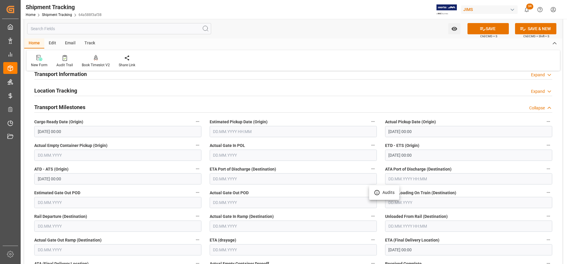
click at [495, 31] on div at bounding box center [283, 132] width 567 height 264
click at [493, 29] on button "SAVE" at bounding box center [488, 28] width 41 height 11
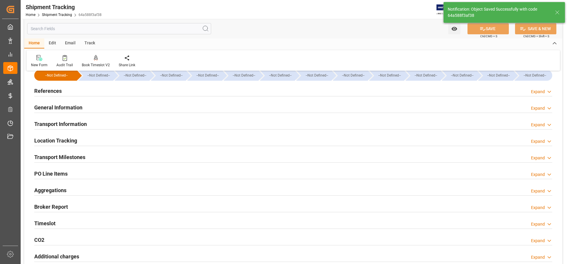
scroll to position [0, 0]
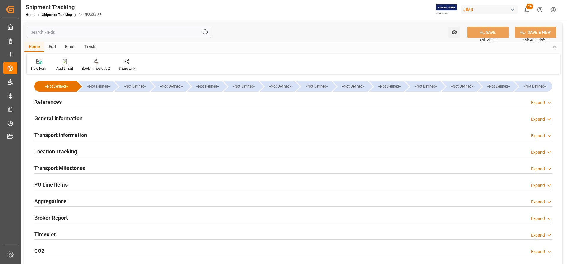
click at [54, 168] on h2 "Transport Milestones" at bounding box center [59, 168] width 51 height 8
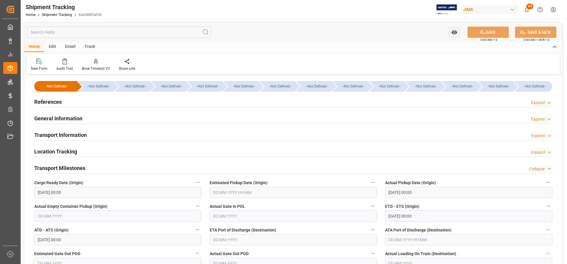
click at [52, 151] on h2 "Location Tracking" at bounding box center [55, 151] width 43 height 8
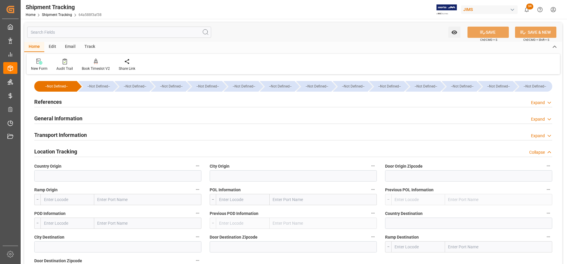
click at [62, 136] on h2 "Transport Information" at bounding box center [60, 135] width 53 height 8
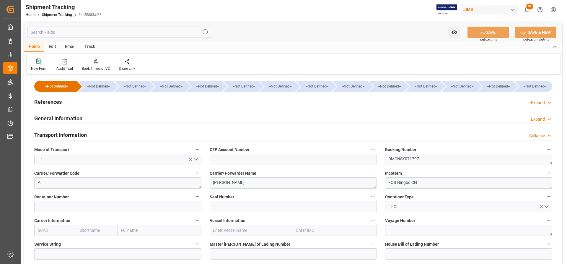
click at [65, 114] on div "General Information" at bounding box center [58, 117] width 48 height 11
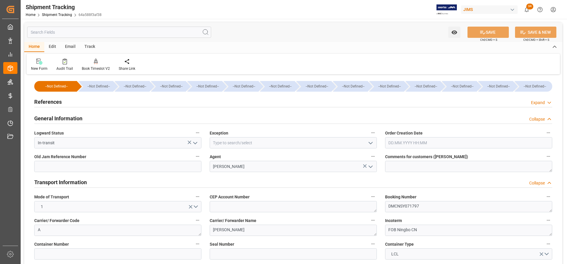
click at [48, 101] on h2 "References" at bounding box center [47, 102] width 27 height 8
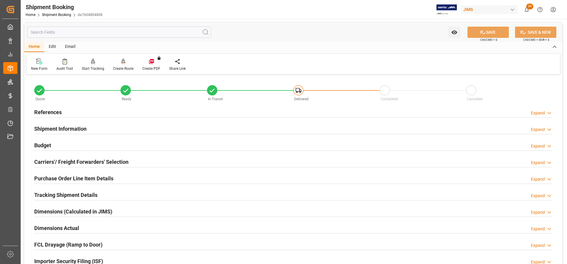
click at [67, 160] on h2 "Carriers'/ Freight Forwarders' Selection" at bounding box center [81, 162] width 94 height 8
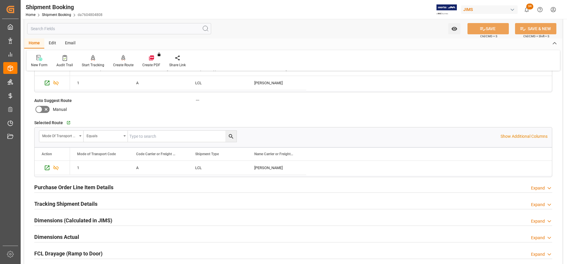
scroll to position [177, 0]
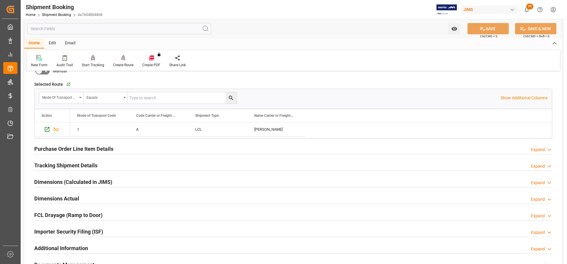
click at [50, 147] on h2 "Purchase Order Line Item Details" at bounding box center [73, 149] width 79 height 8
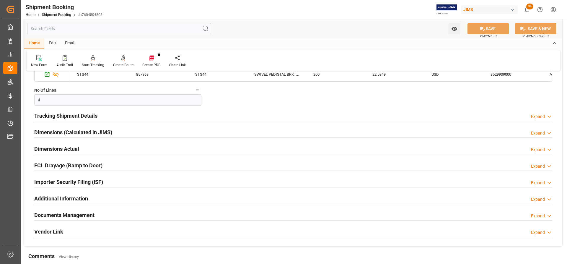
scroll to position [355, 0]
click at [47, 130] on h2 "Dimensions (Calculated in JIMS)" at bounding box center [73, 132] width 78 height 8
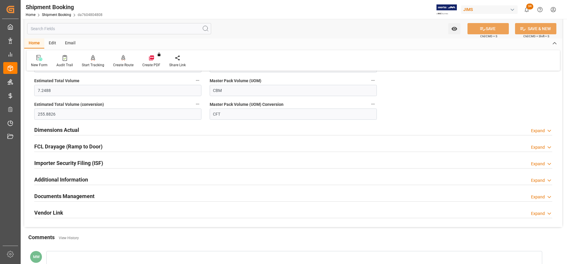
scroll to position [473, 0]
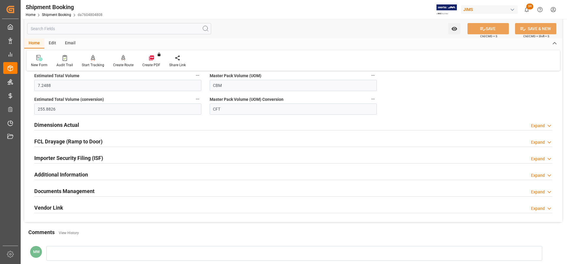
click at [48, 144] on h2 "FCL Drayage (Ramp to Door)" at bounding box center [68, 141] width 68 height 8
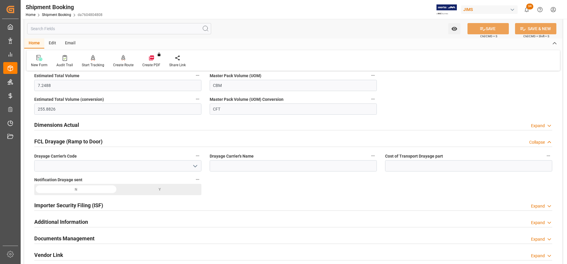
click at [56, 126] on h2 "Dimensions Actual" at bounding box center [56, 125] width 45 height 8
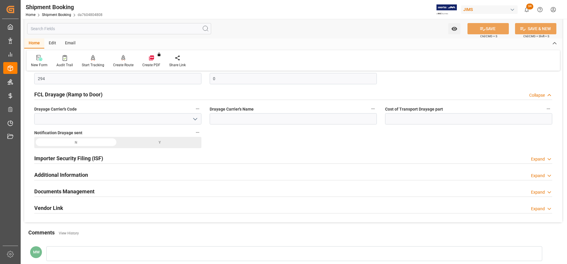
scroll to position [591, 0]
click at [59, 175] on h2 "Additional Information" at bounding box center [61, 175] width 54 height 8
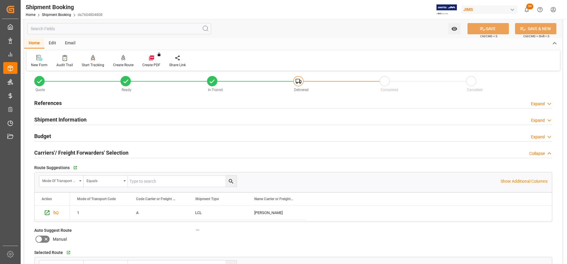
scroll to position [0, 0]
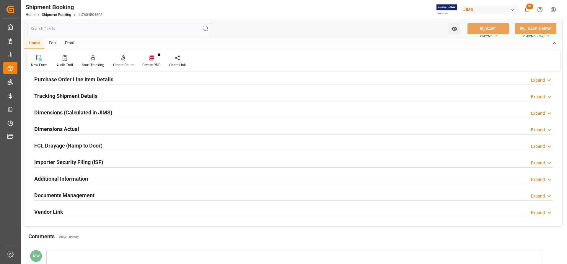
scroll to position [118, 0]
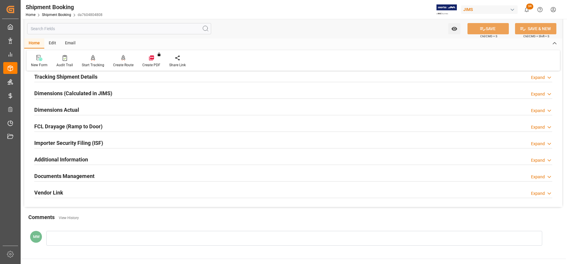
click at [75, 173] on h2 "Documents Management" at bounding box center [64, 176] width 60 height 8
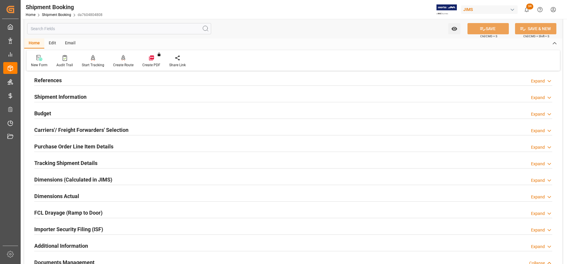
scroll to position [0, 0]
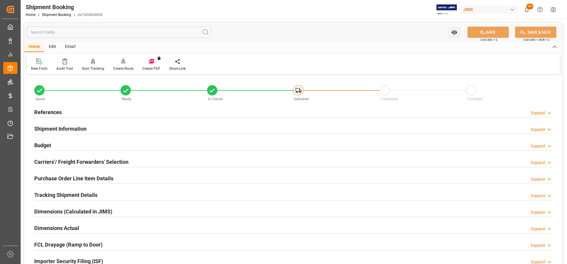
click at [47, 111] on h2 "References" at bounding box center [47, 112] width 27 height 8
